Goal: Feedback & Contribution: Submit feedback/report problem

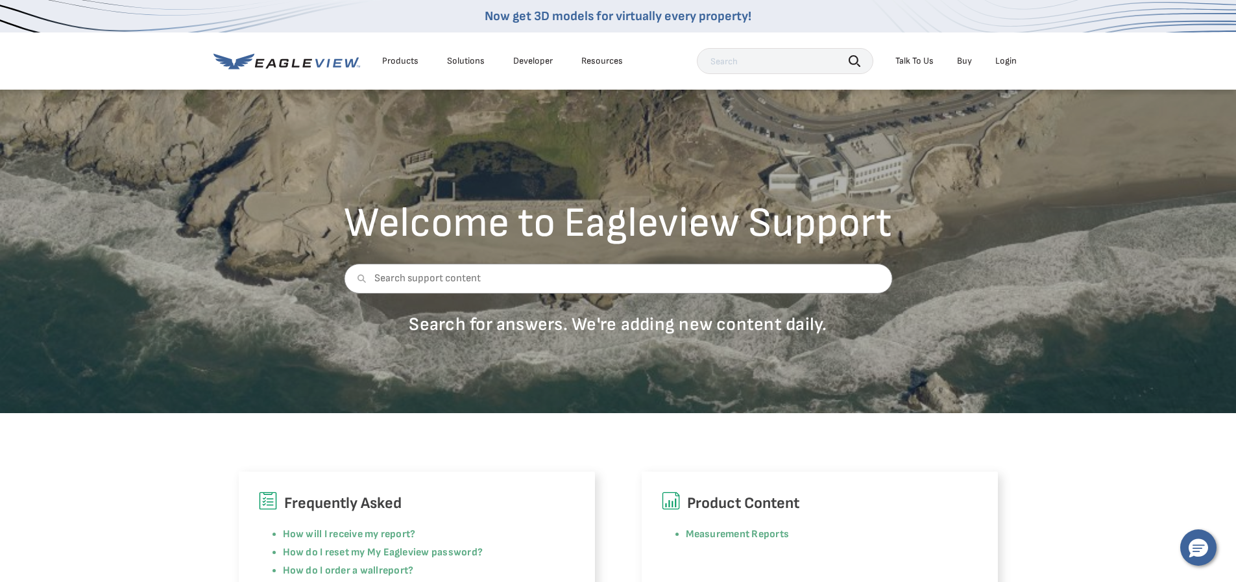
click at [1016, 68] on li "Login" at bounding box center [1006, 60] width 34 height 19
click at [1005, 59] on div "Login" at bounding box center [1006, 61] width 21 height 12
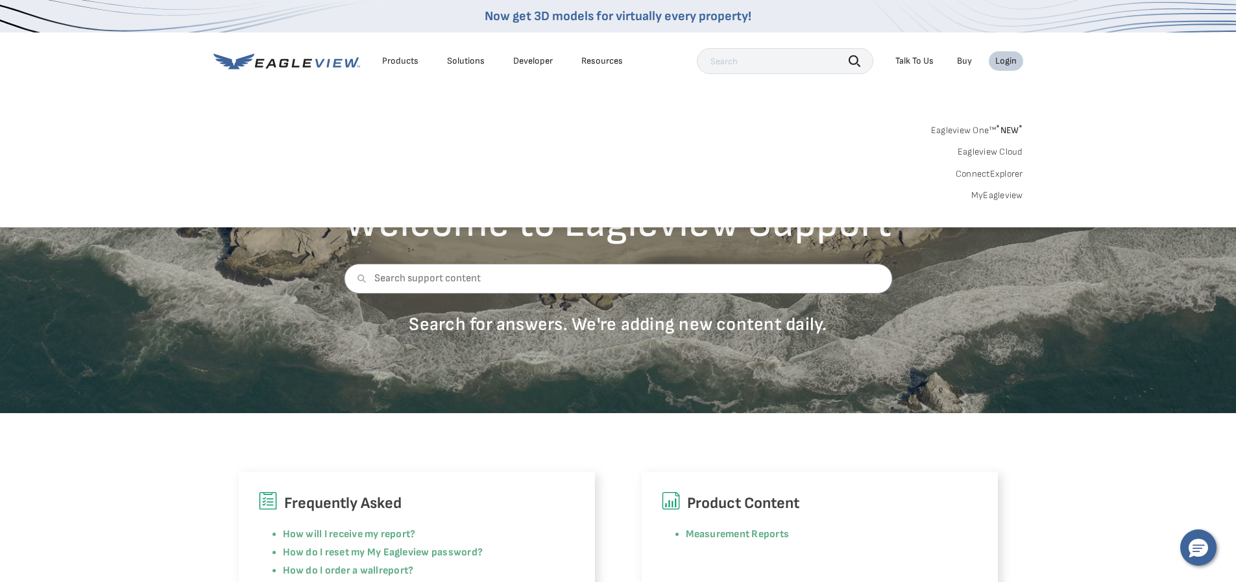
click at [1004, 196] on link "MyEagleview" at bounding box center [998, 196] width 52 height 12
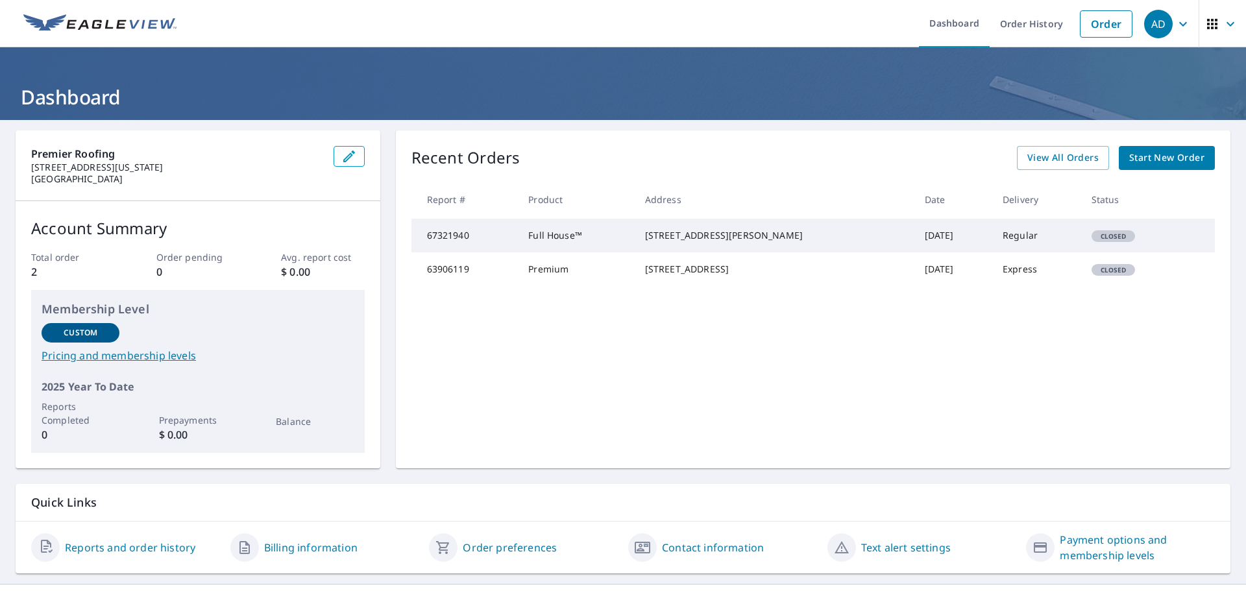
click at [735, 241] on div "1000 Pamlico Dr Greensboro, NC 27408" at bounding box center [774, 235] width 259 height 13
click at [485, 239] on td "67321940" at bounding box center [464, 236] width 107 height 34
click at [1016, 251] on td "Regular" at bounding box center [1036, 236] width 88 height 34
click at [915, 242] on td "Sep 08, 2025" at bounding box center [954, 236] width 78 height 34
click at [1223, 16] on icon "button" at bounding box center [1231, 24] width 16 height 16
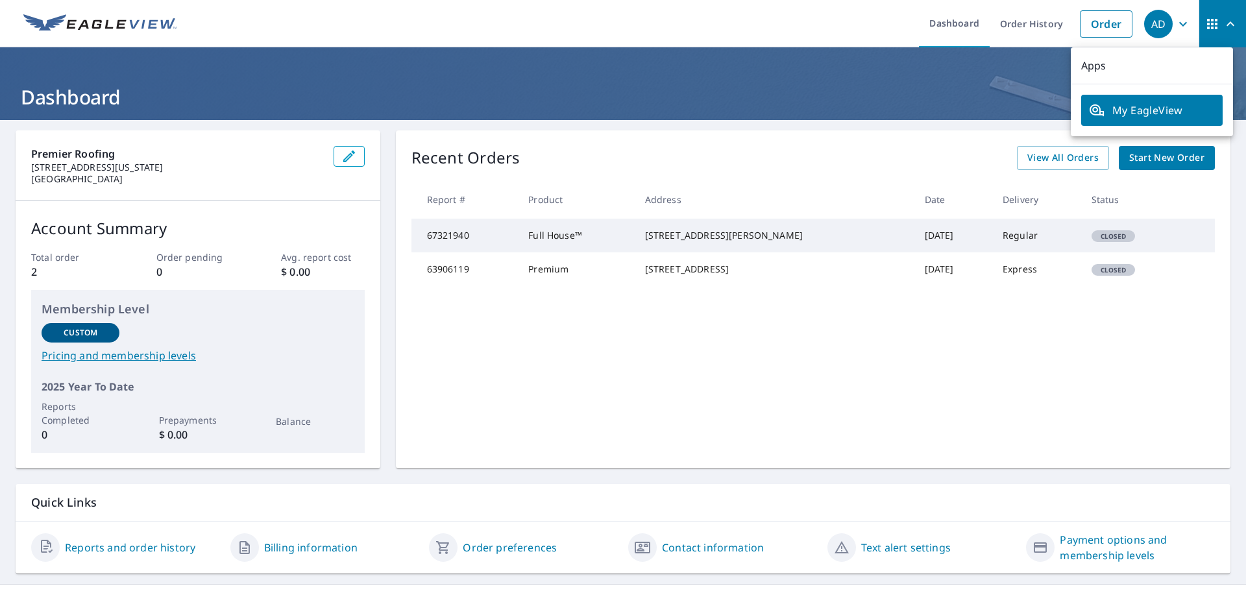
click at [1211, 20] on span "button" at bounding box center [1223, 23] width 36 height 31
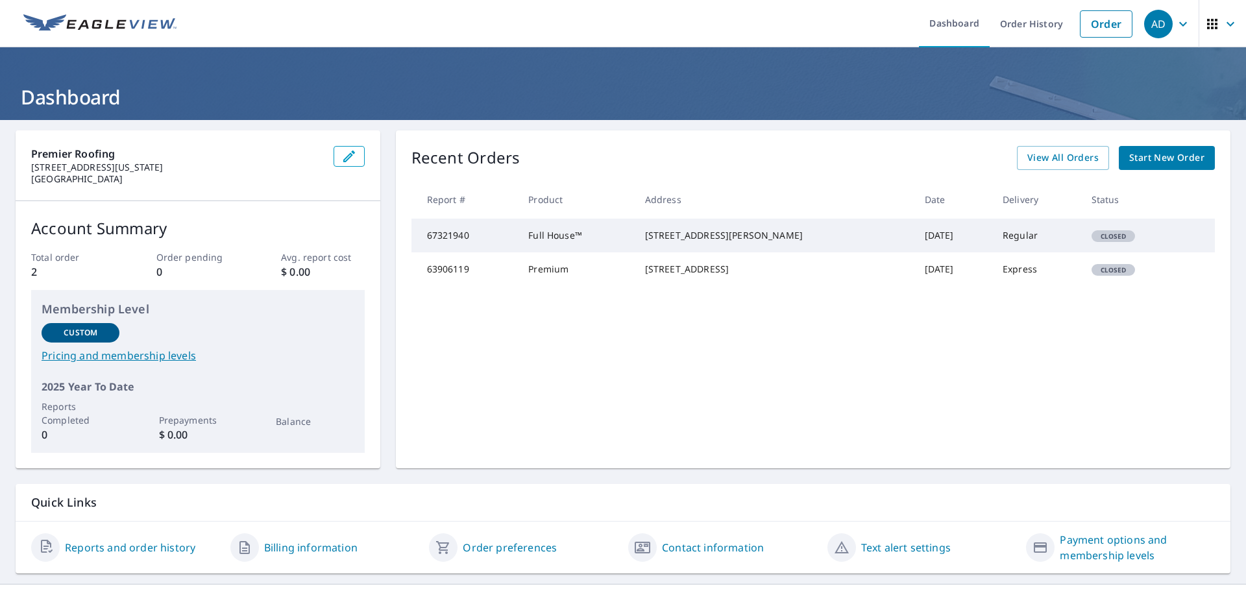
click at [1159, 22] on div "AD" at bounding box center [1158, 24] width 29 height 29
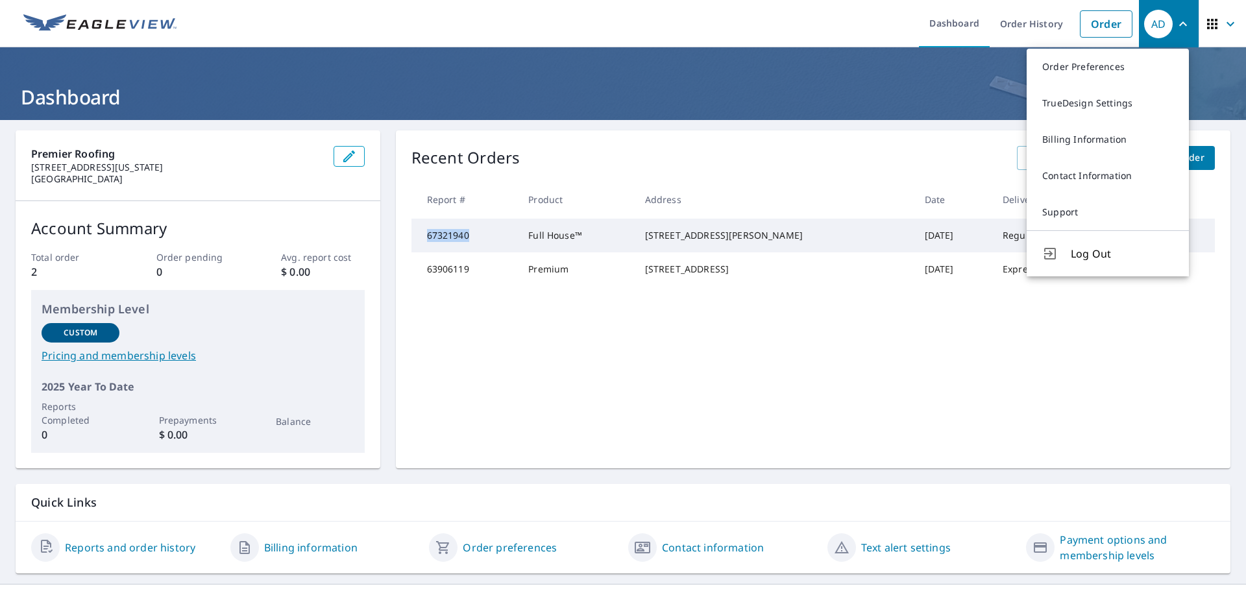
drag, startPoint x: 480, startPoint y: 243, endPoint x: 421, endPoint y: 243, distance: 59.1
click at [421, 243] on td "67321940" at bounding box center [464, 236] width 107 height 34
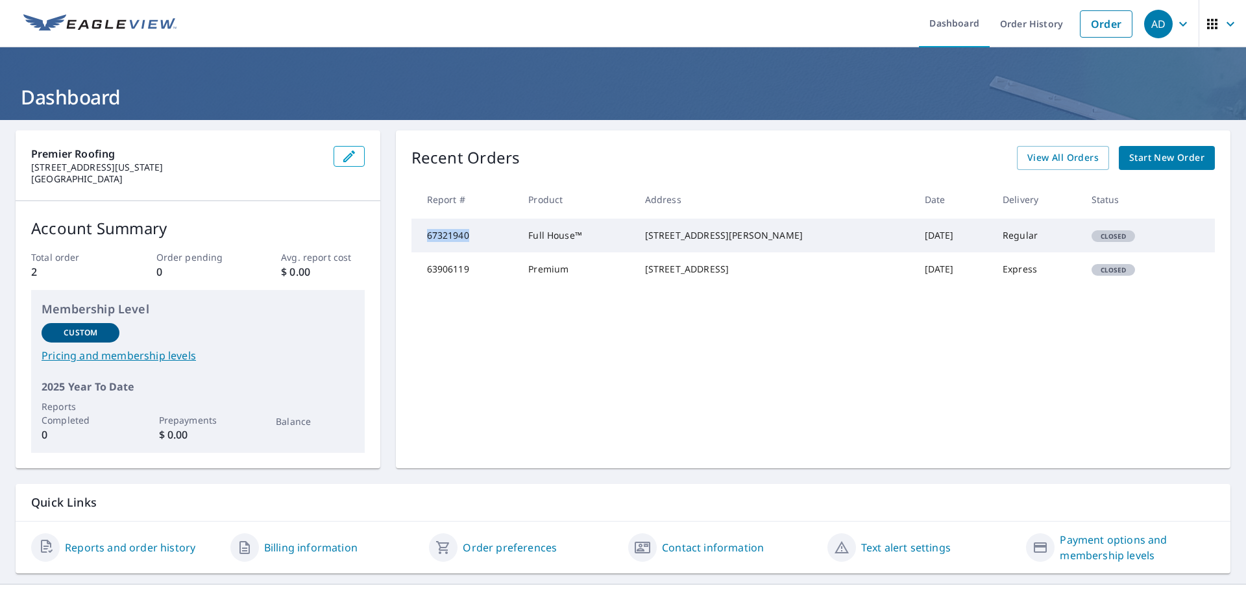
copy td "67321940"
click at [1177, 23] on icon "button" at bounding box center [1183, 24] width 16 height 16
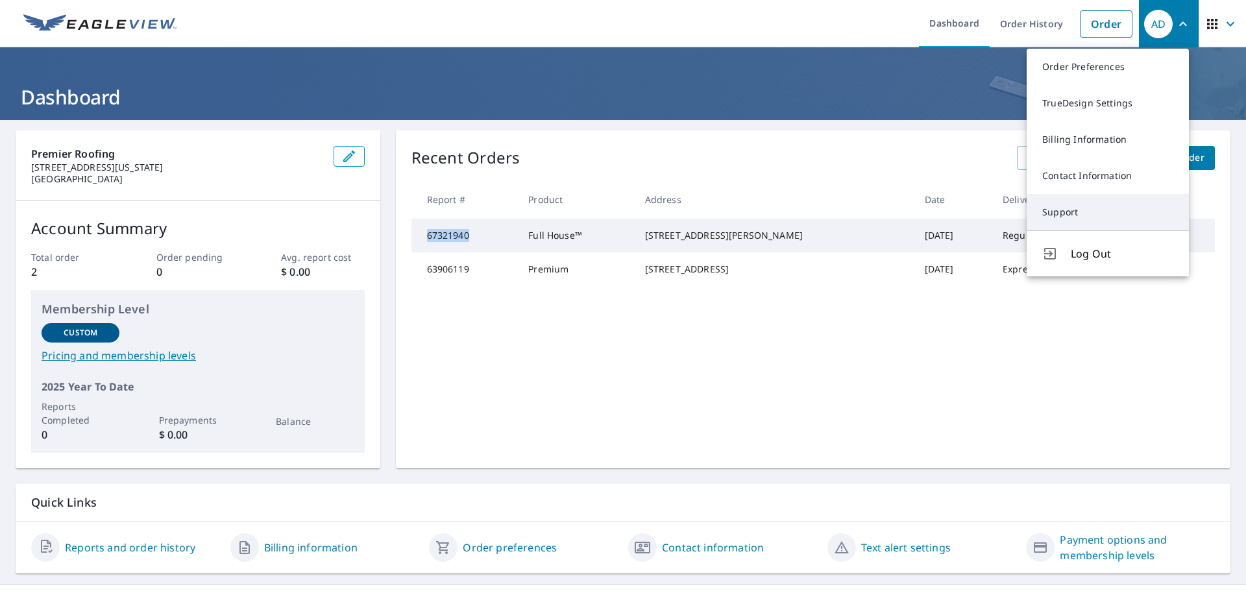
click at [1075, 218] on link "Support" at bounding box center [1108, 212] width 162 height 36
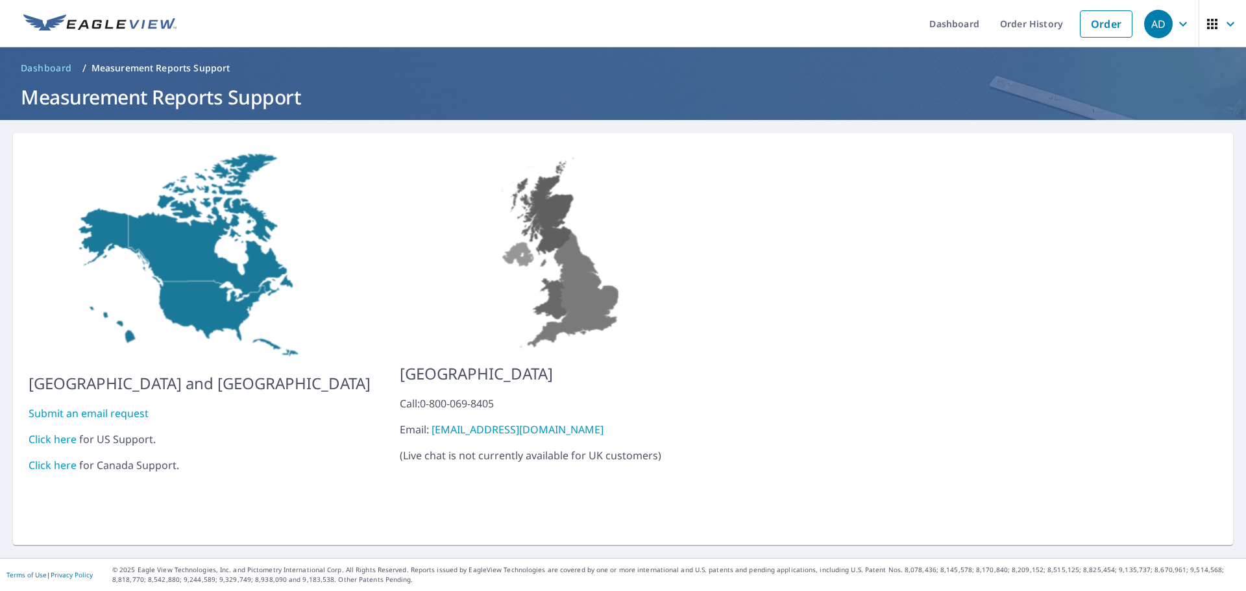
click at [104, 406] on link "Submit an email request" at bounding box center [89, 413] width 120 height 14
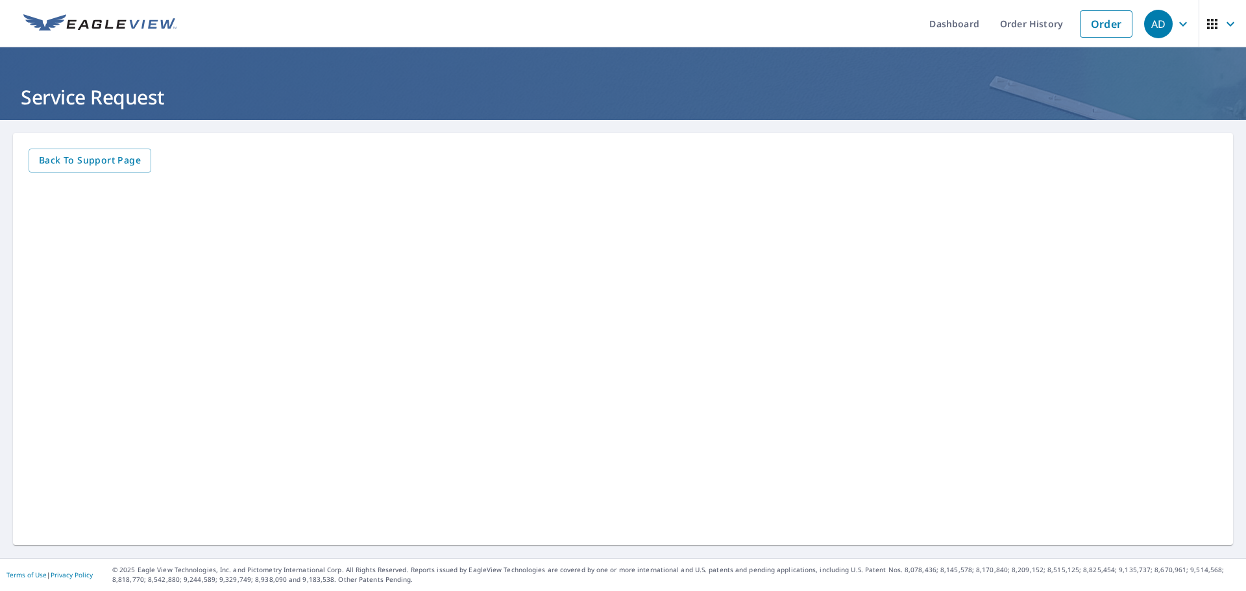
click at [1162, 27] on div "AD" at bounding box center [1158, 24] width 29 height 29
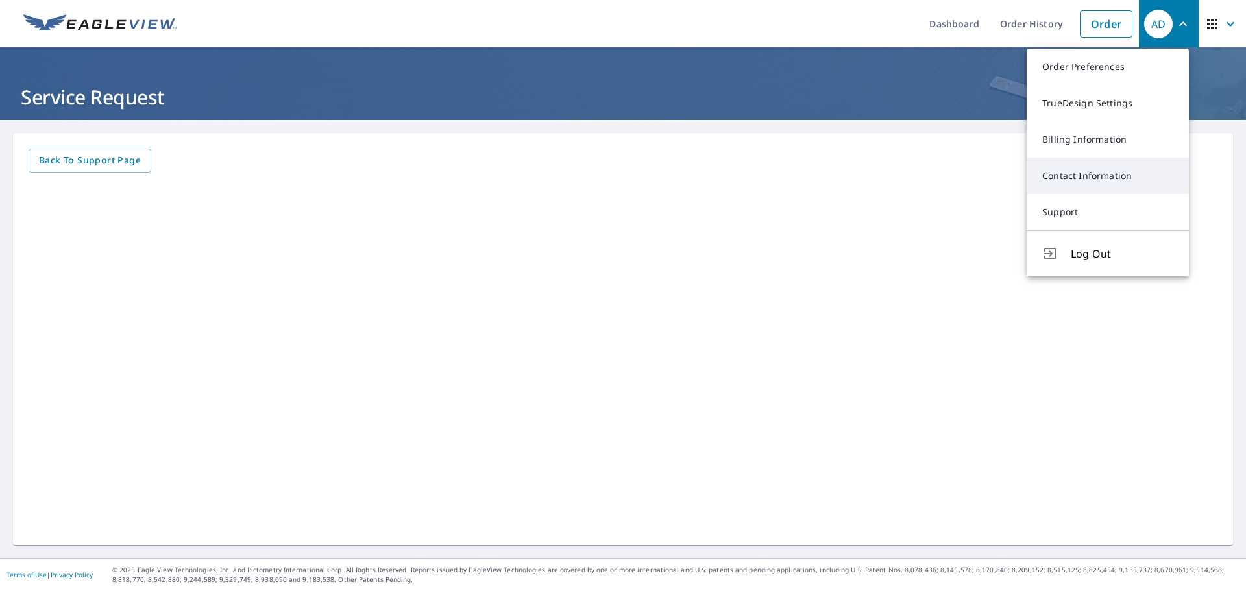
click at [1080, 181] on link "Contact Information" at bounding box center [1108, 176] width 162 height 36
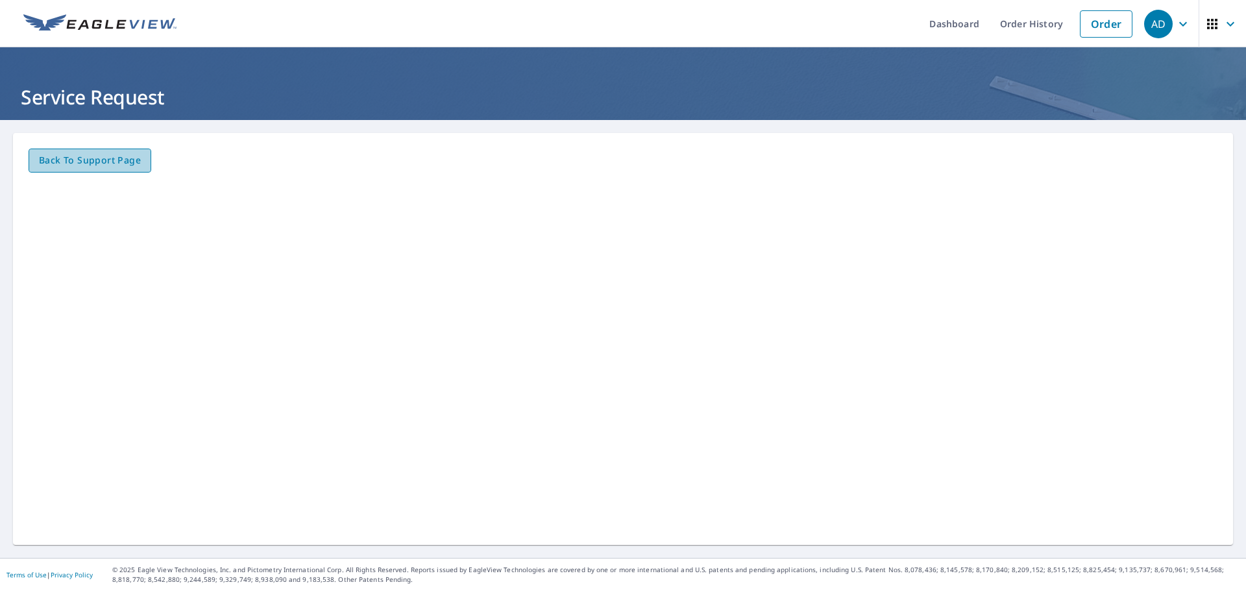
click at [126, 168] on span "Back to Support page" at bounding box center [90, 161] width 102 height 16
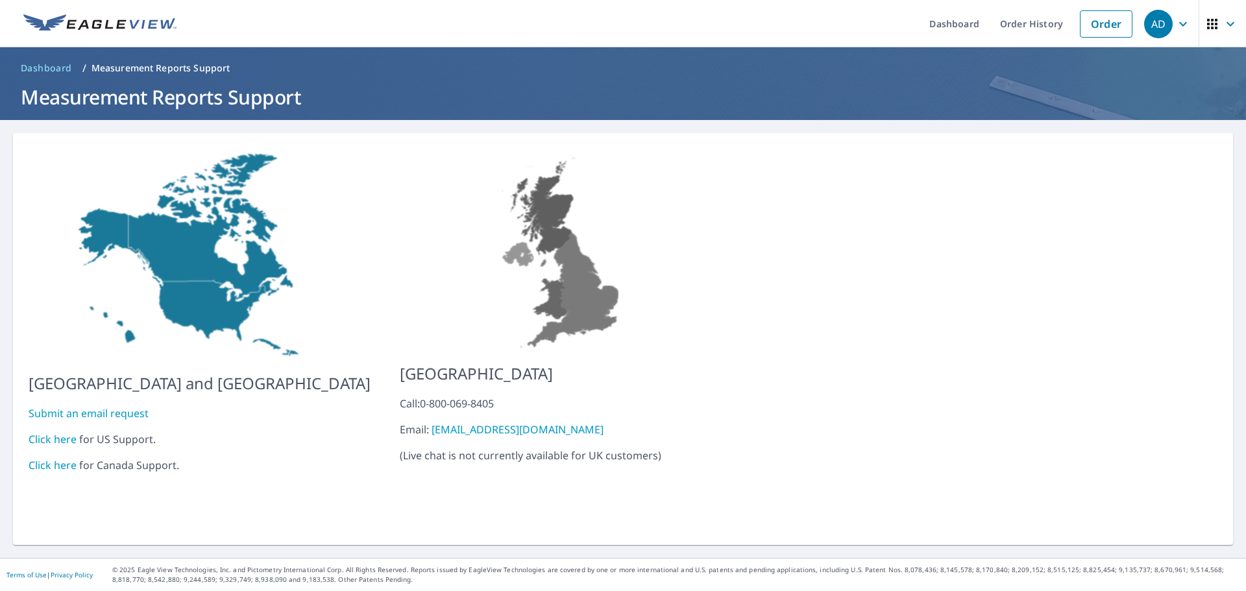
click at [101, 406] on link "Submit an email request" at bounding box center [89, 413] width 120 height 14
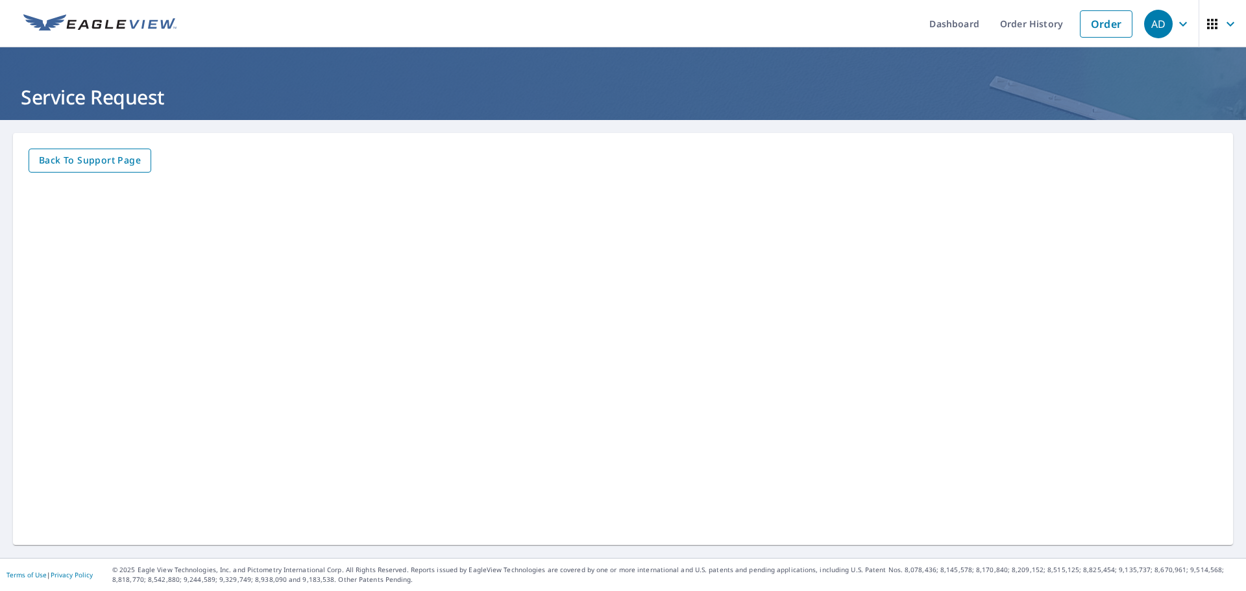
click at [125, 160] on span "Back to Support page" at bounding box center [90, 161] width 102 height 16
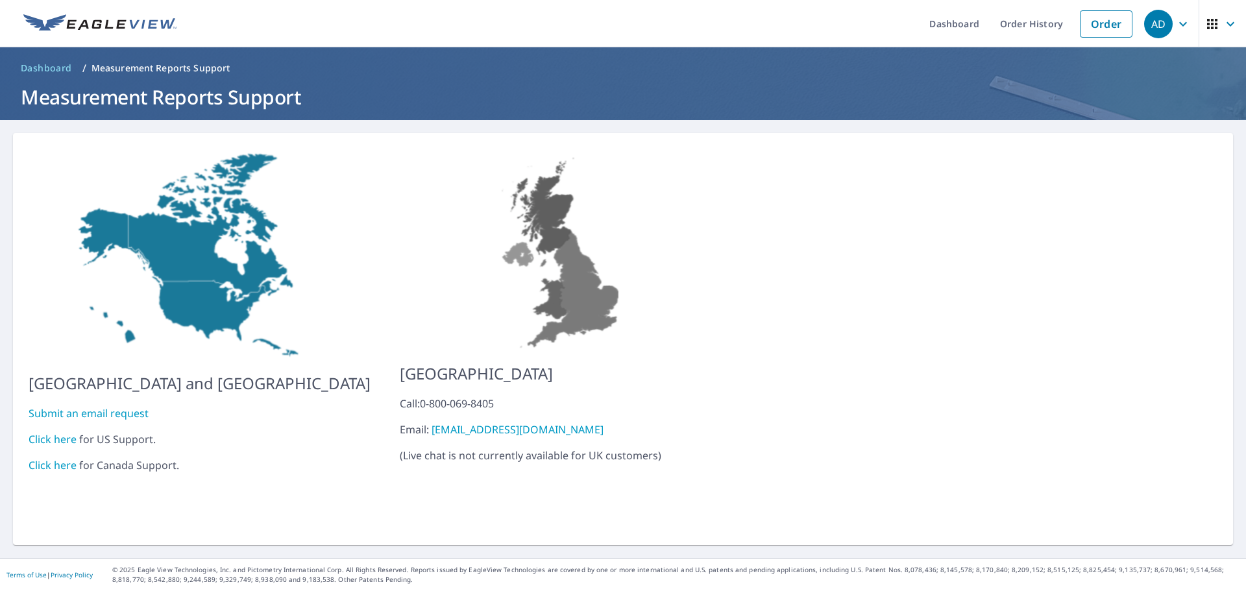
click at [66, 434] on link "Click here" at bounding box center [53, 439] width 48 height 14
click at [116, 408] on link "Submit an email request" at bounding box center [89, 413] width 120 height 14
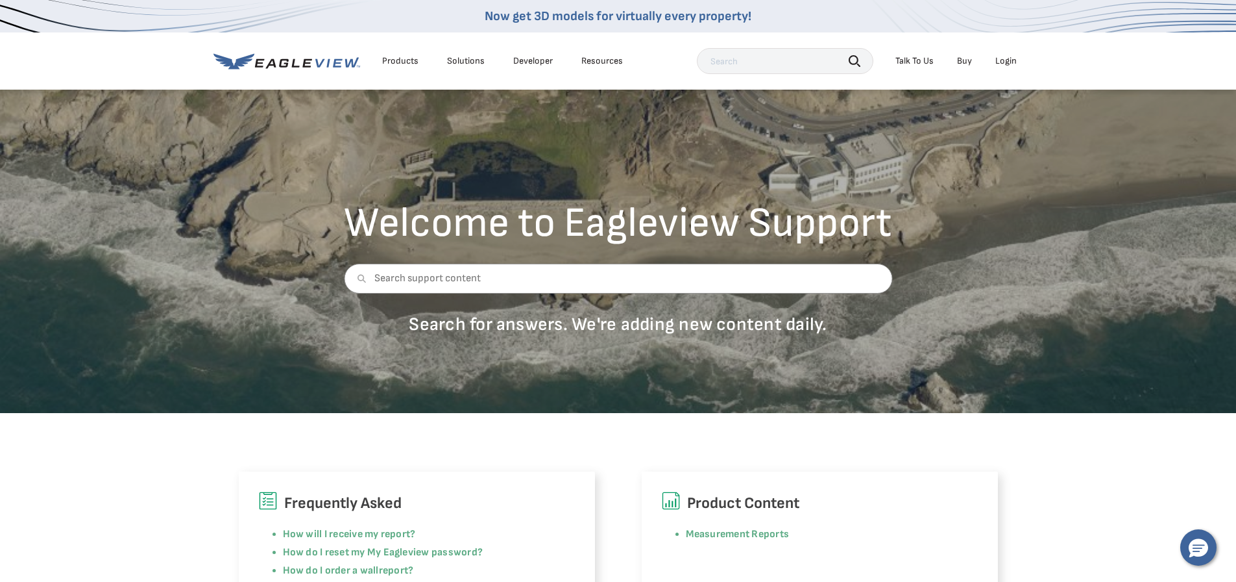
click at [1006, 57] on div "Login" at bounding box center [1006, 61] width 21 height 12
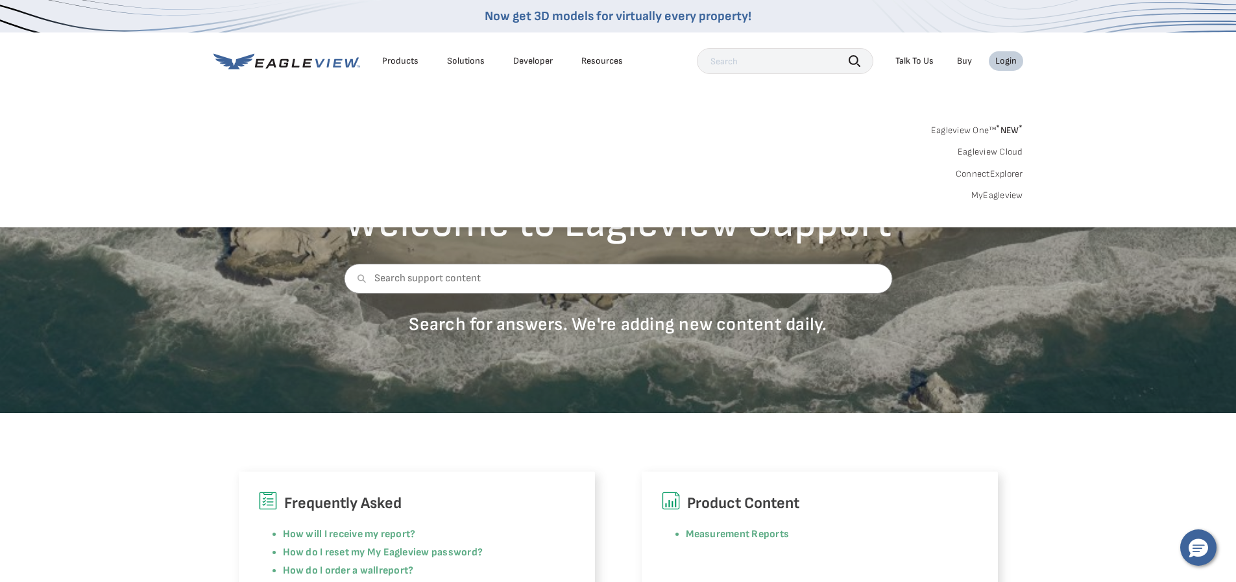
click at [996, 197] on link "MyEagleview" at bounding box center [998, 196] width 52 height 12
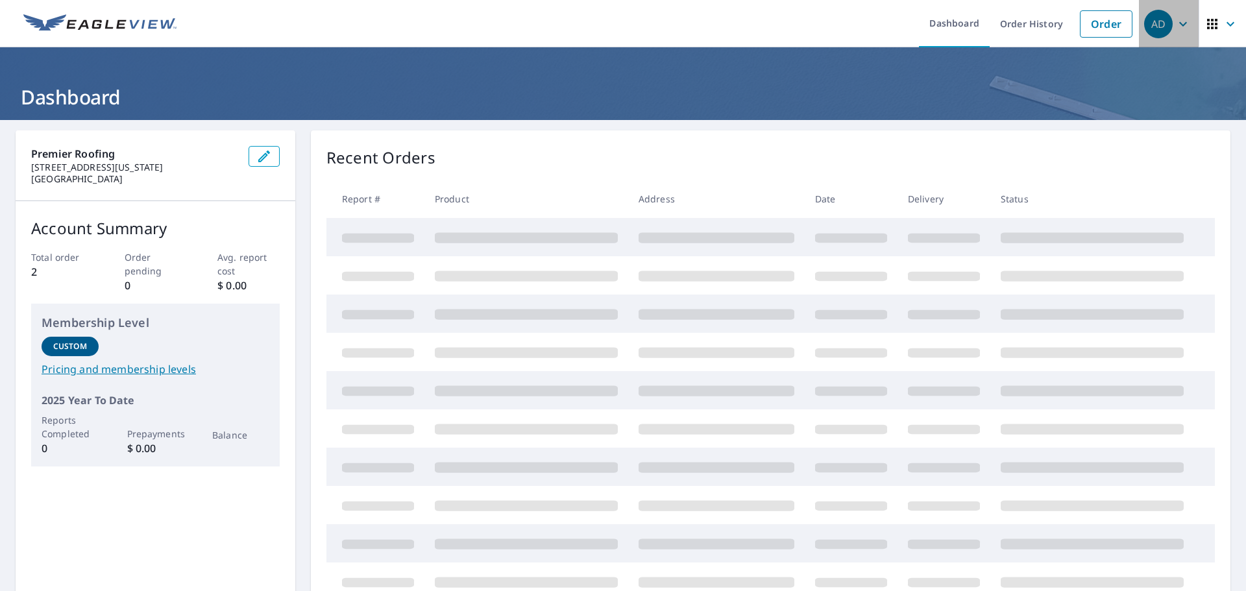
click at [1177, 18] on icon "button" at bounding box center [1183, 24] width 16 height 16
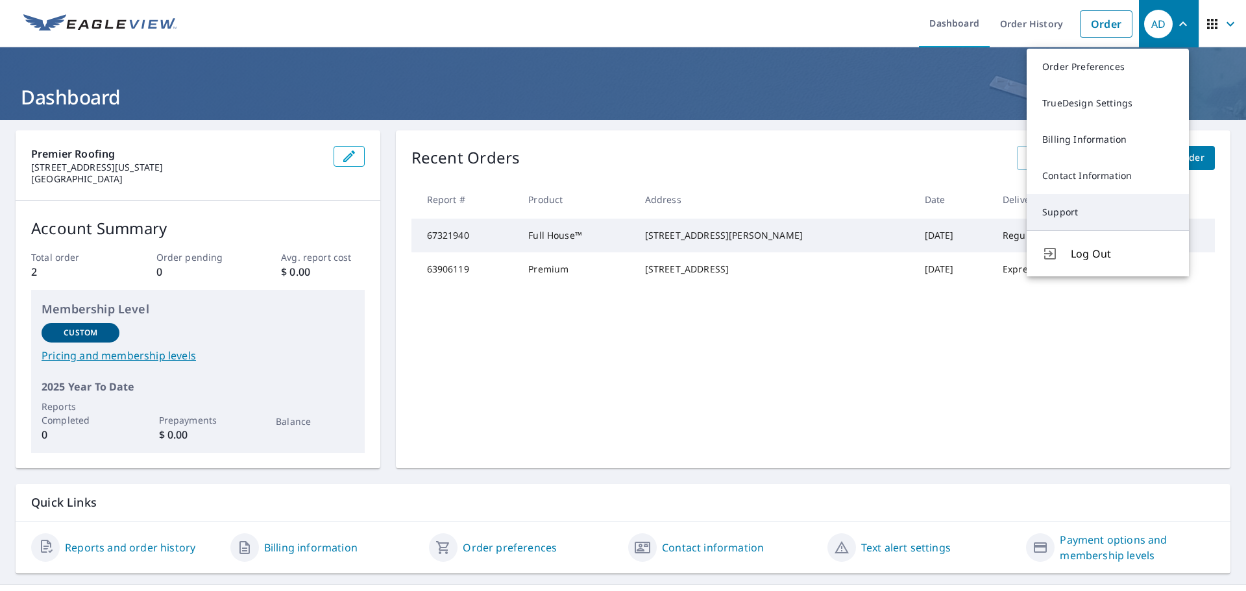
click at [1061, 212] on link "Support" at bounding box center [1108, 212] width 162 height 36
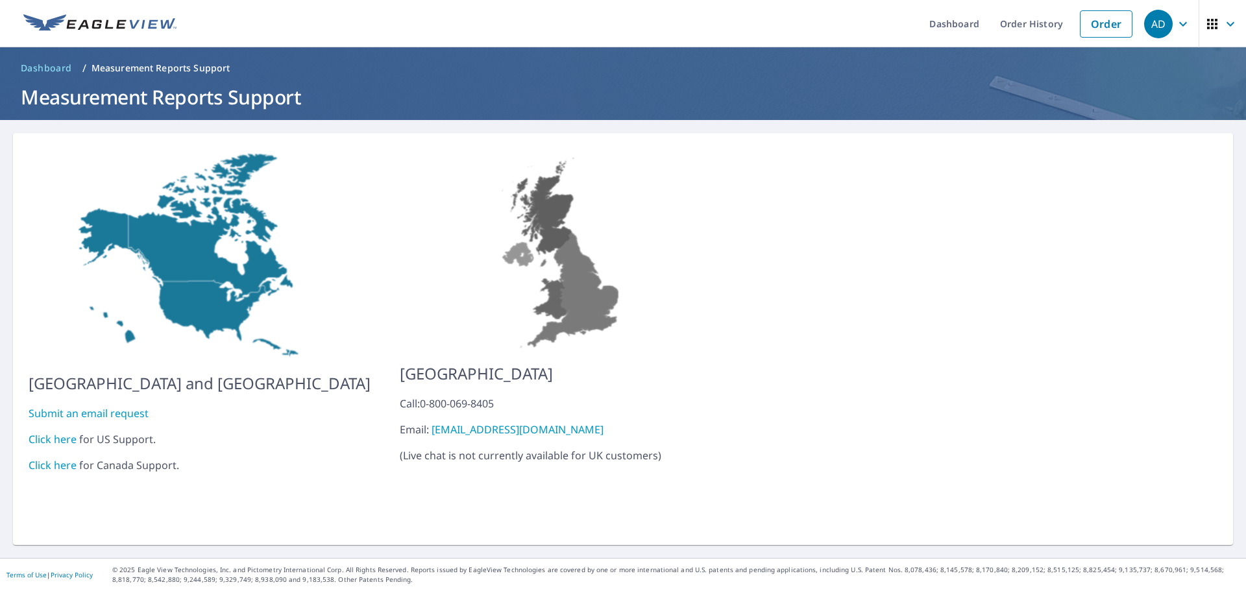
click at [138, 406] on link "Submit an email request" at bounding box center [89, 413] width 120 height 14
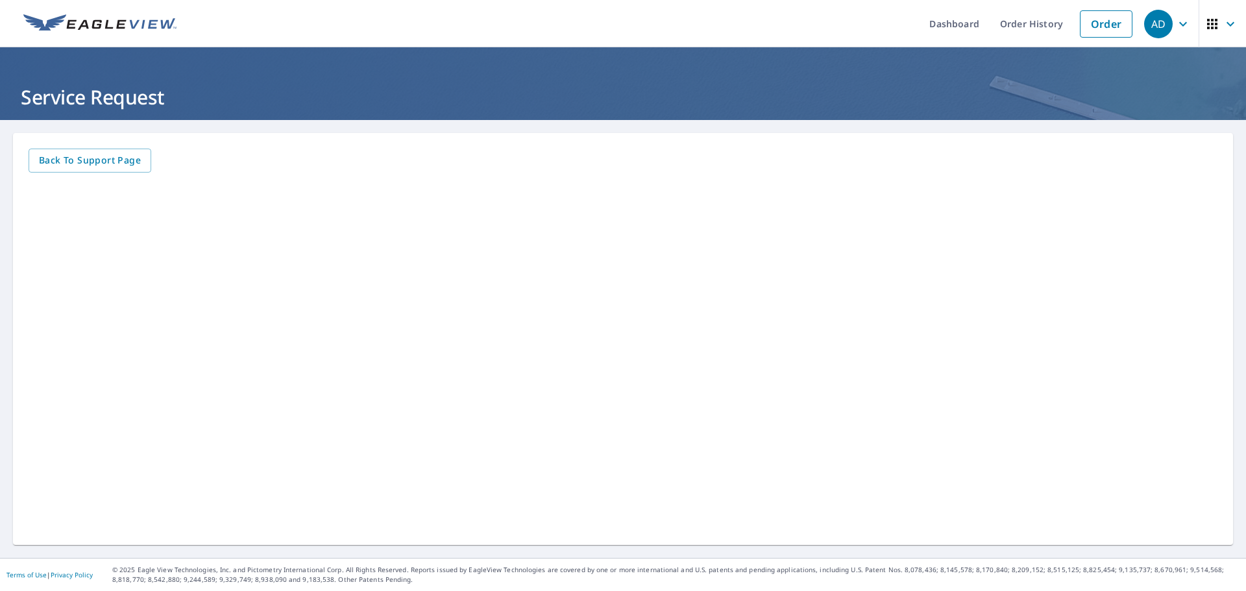
click at [90, 173] on div "Back to Support page" at bounding box center [623, 339] width 1189 height 381
click at [90, 158] on span "Back to Support page" at bounding box center [90, 161] width 102 height 16
